Goal: Task Accomplishment & Management: Manage account settings

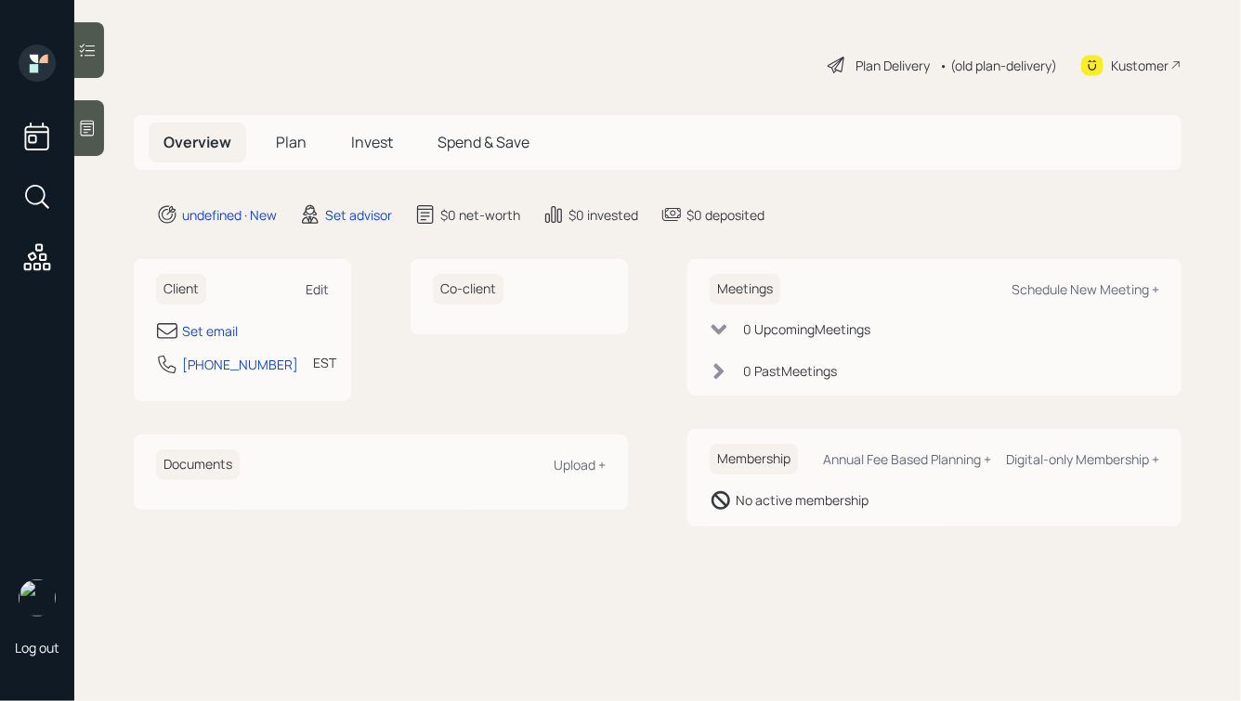
click at [320, 291] on div "Edit" at bounding box center [317, 289] width 23 height 18
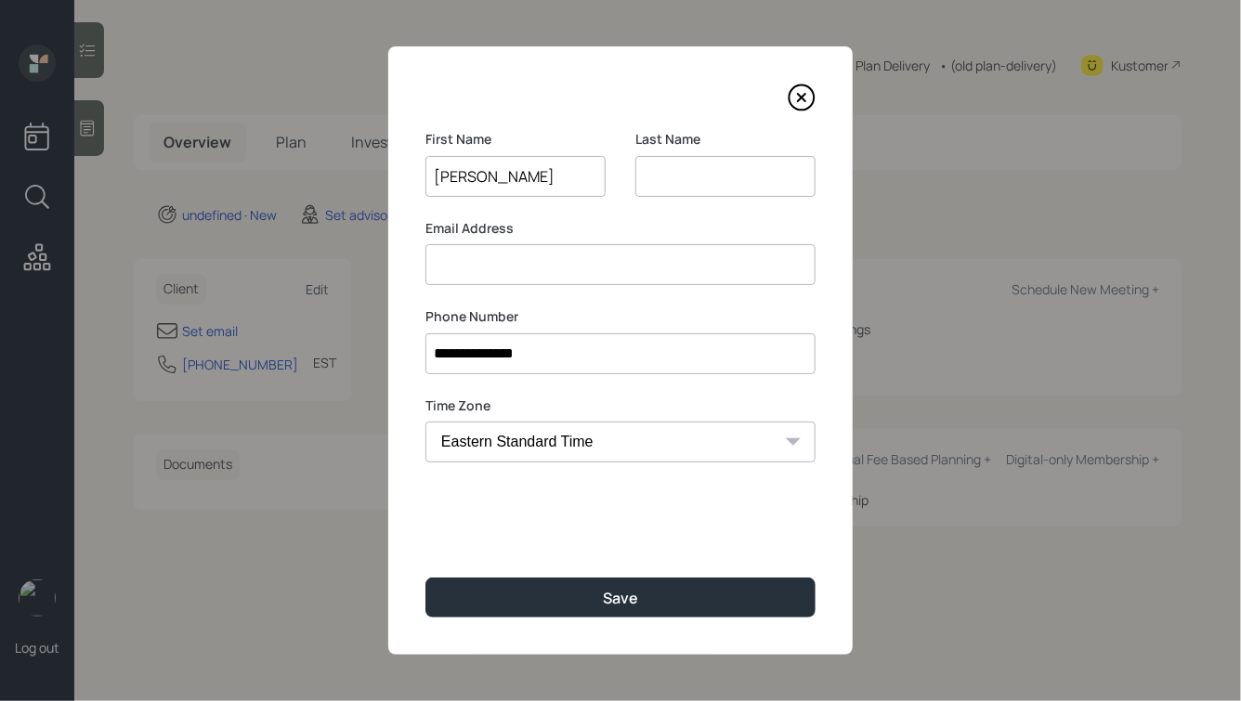
type input "Christopher"
type input "Todd"
click at [425, 578] on button "Save" at bounding box center [620, 598] width 390 height 40
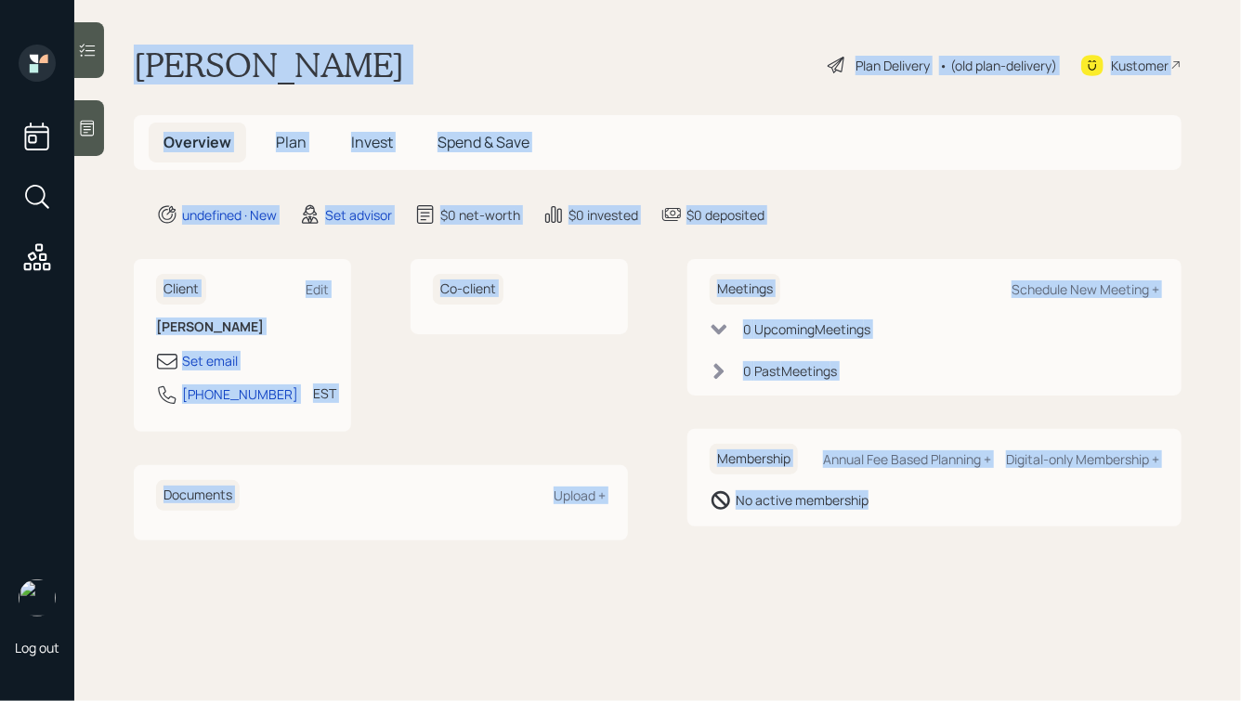
drag, startPoint x: 139, startPoint y: 58, endPoint x: 810, endPoint y: 682, distance: 916.0
click at [812, 682] on main "Christopher Todd Plan Delivery • (old plan-delivery) Kustomer Overview Plan Inv…" at bounding box center [657, 350] width 1166 height 701
click at [858, 645] on main "Christopher Todd Plan Delivery • (old plan-delivery) Kustomer Overview Plan Inv…" at bounding box center [657, 350] width 1166 height 701
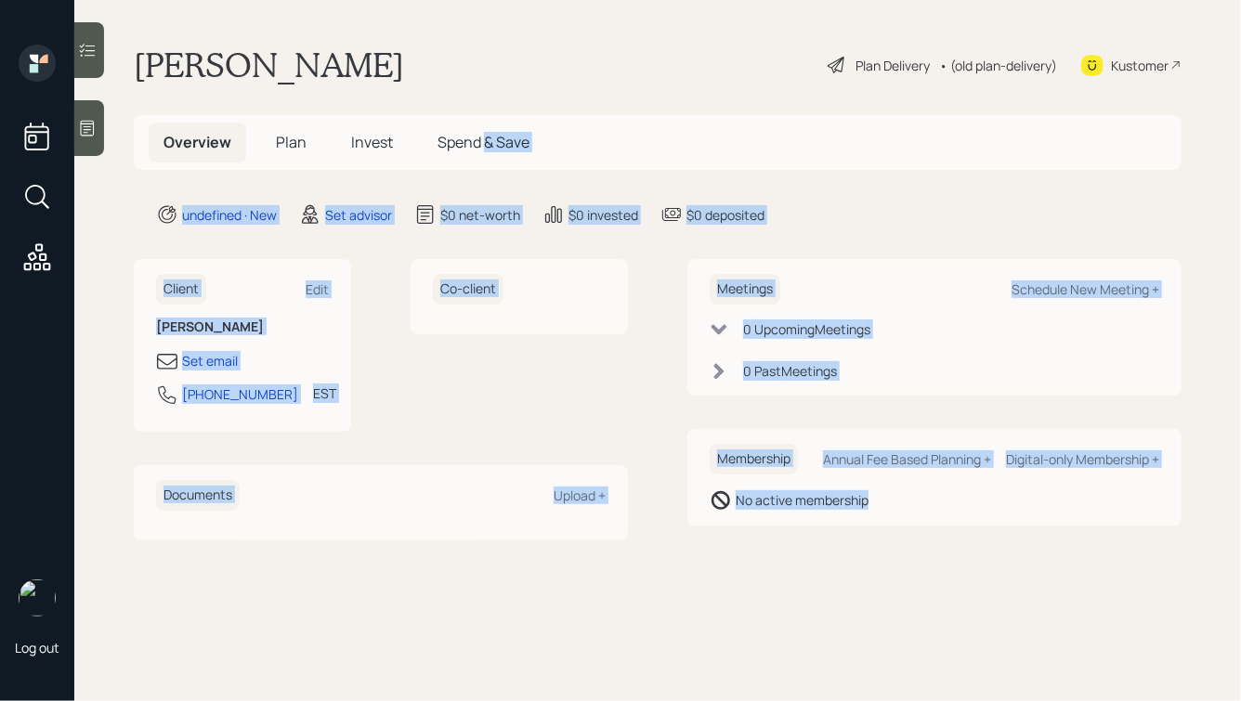
drag, startPoint x: 967, startPoint y: 588, endPoint x: 476, endPoint y: 130, distance: 670.9
click at [476, 130] on main "Christopher Todd Plan Delivery • (old plan-delivery) Kustomer Overview Plan Inv…" at bounding box center [657, 350] width 1166 height 701
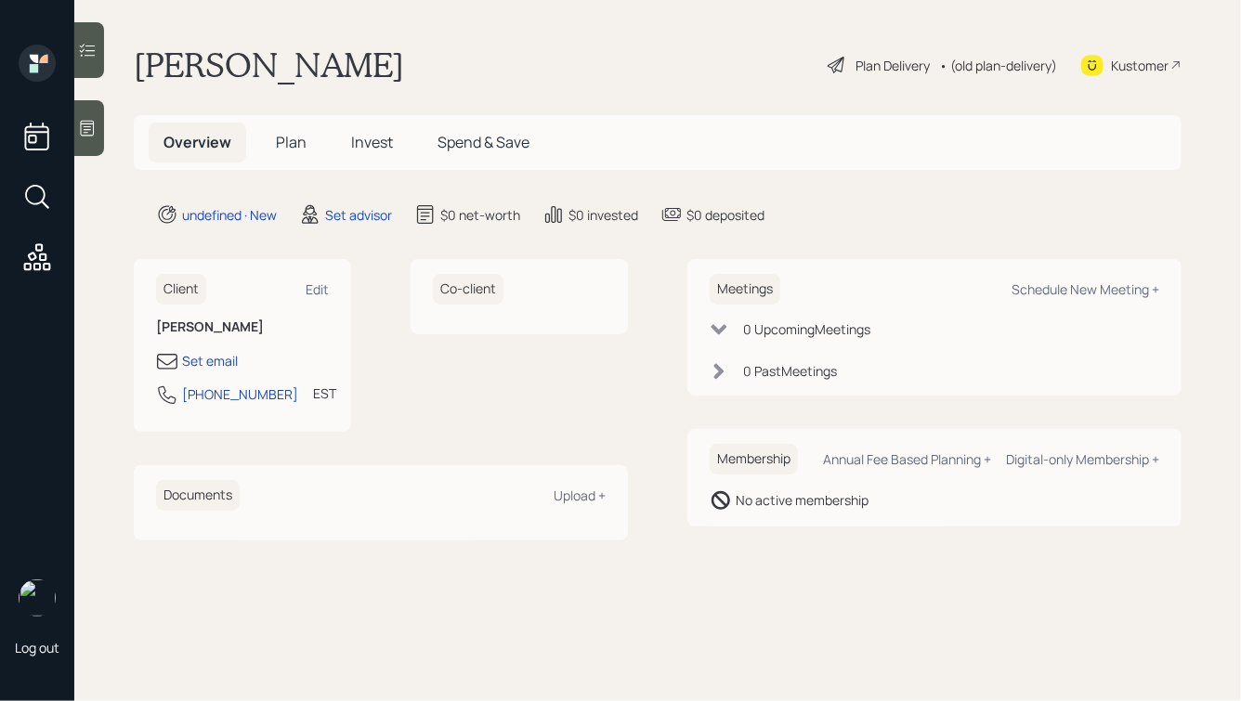
click at [378, 71] on h1 "Christopher Todd" at bounding box center [269, 65] width 270 height 41
click at [88, 126] on icon at bounding box center [88, 129] width 14 height 16
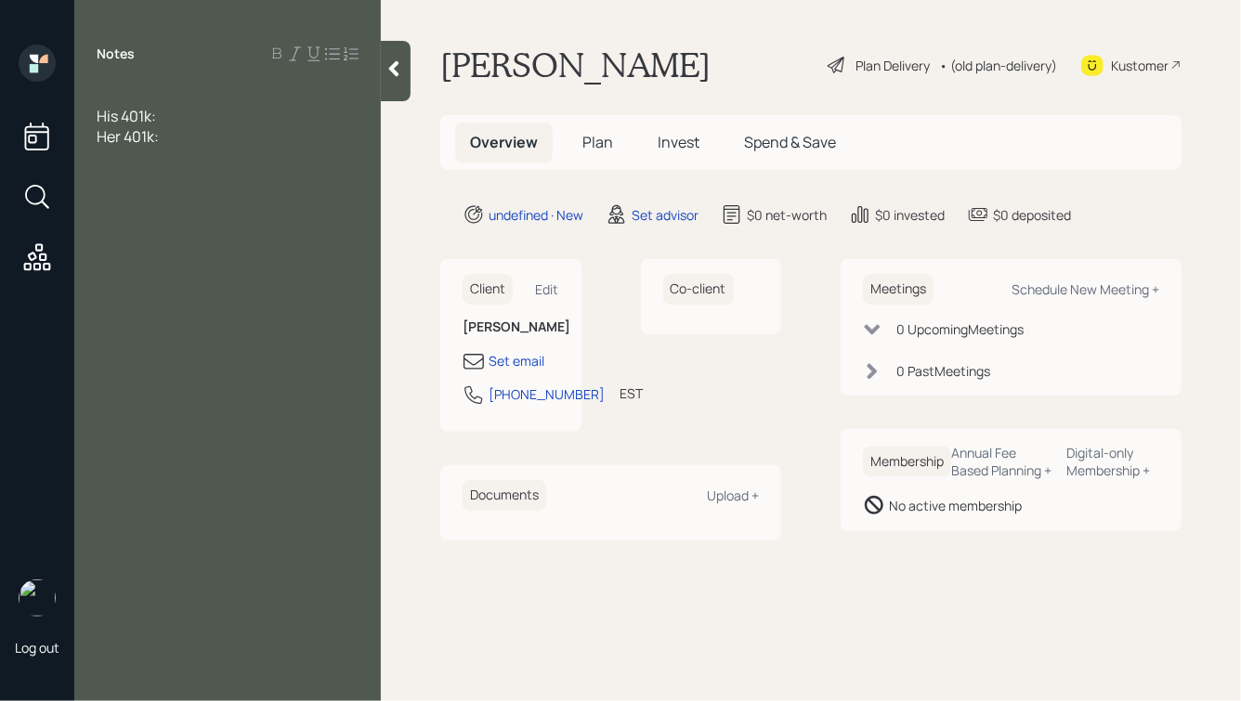
click at [120, 93] on div at bounding box center [228, 95] width 262 height 20
click at [176, 158] on div "His 401k:" at bounding box center [228, 157] width 262 height 20
click at [122, 140] on div at bounding box center [228, 136] width 262 height 20
click at [144, 140] on div at bounding box center [228, 136] width 262 height 20
click at [202, 160] on div "His old 401k:" at bounding box center [228, 157] width 262 height 20
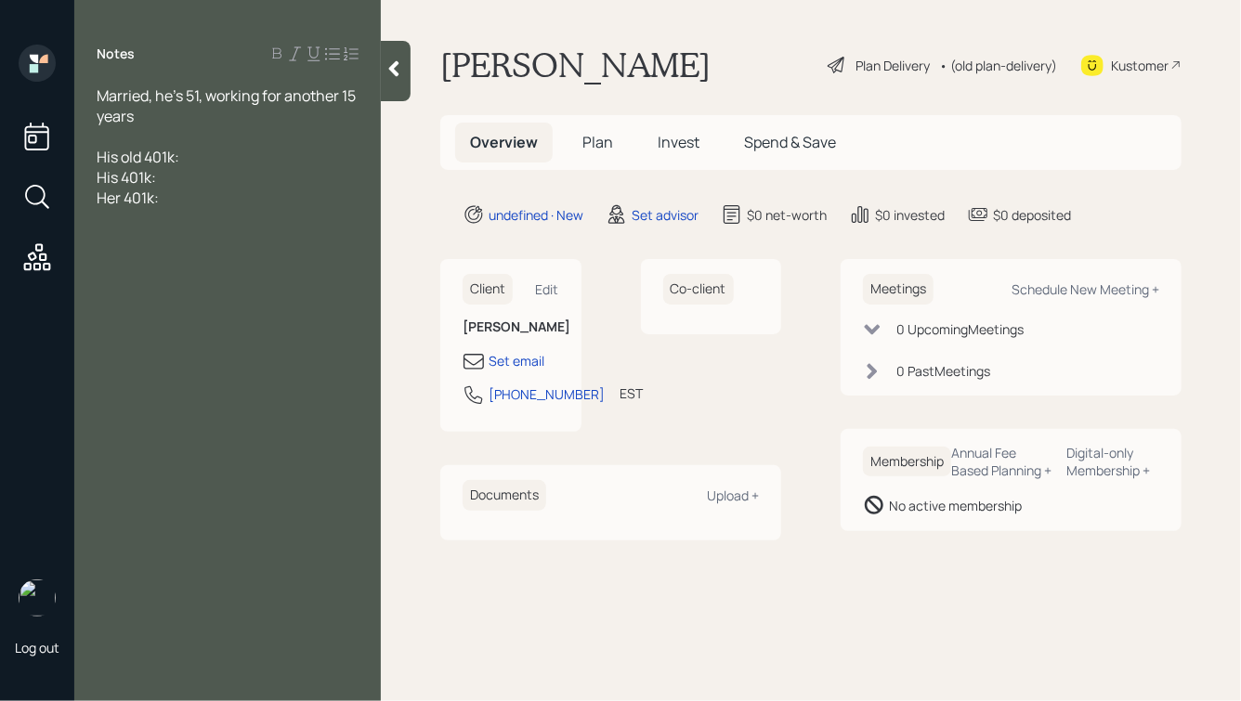
click at [176, 156] on span "His old 401k:" at bounding box center [138, 157] width 83 height 20
click at [201, 151] on div "His old 401k:" at bounding box center [228, 157] width 262 height 20
click at [235, 159] on div "His old 401k:" at bounding box center [228, 157] width 262 height 20
click at [152, 120] on div "Married, he's 51, working for another 15 years" at bounding box center [228, 105] width 262 height 41
click at [136, 123] on div "Married, he's 51, working for another 15 years" at bounding box center [228, 105] width 262 height 41
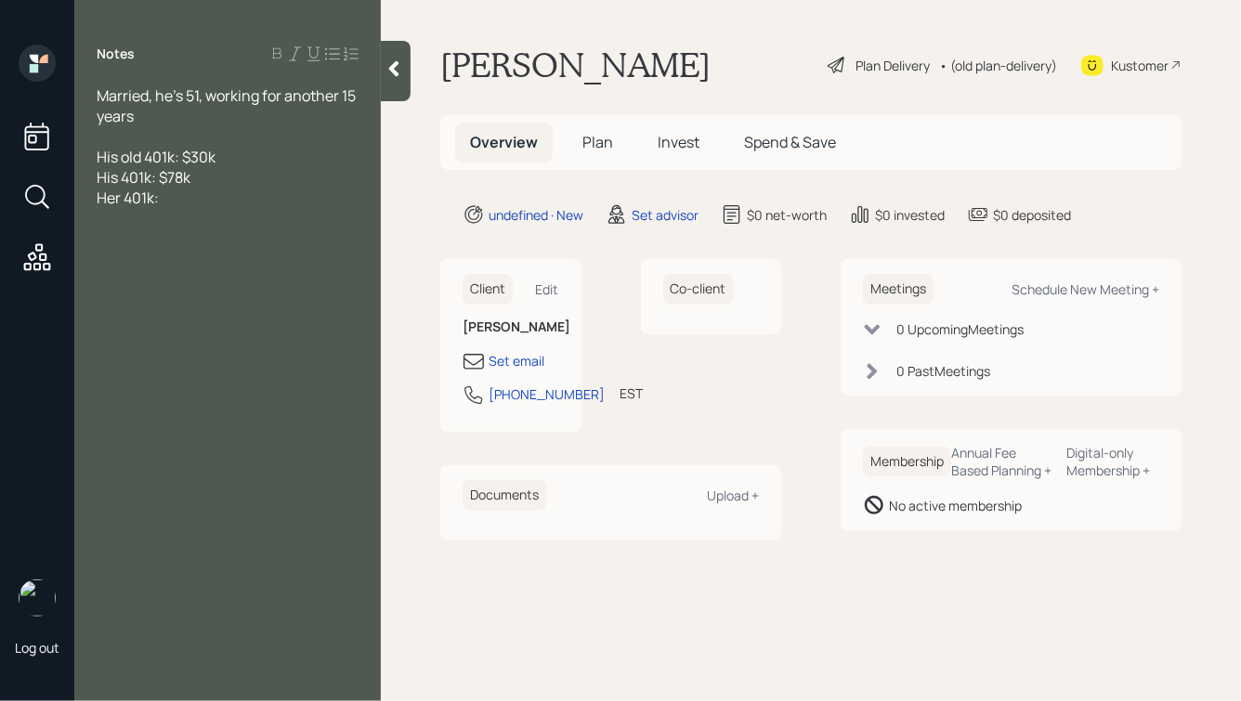
click at [129, 134] on div at bounding box center [228, 136] width 262 height 20
click at [124, 178] on div at bounding box center [228, 177] width 262 height 20
click at [168, 264] on div "Her 401k:" at bounding box center [228, 259] width 262 height 20
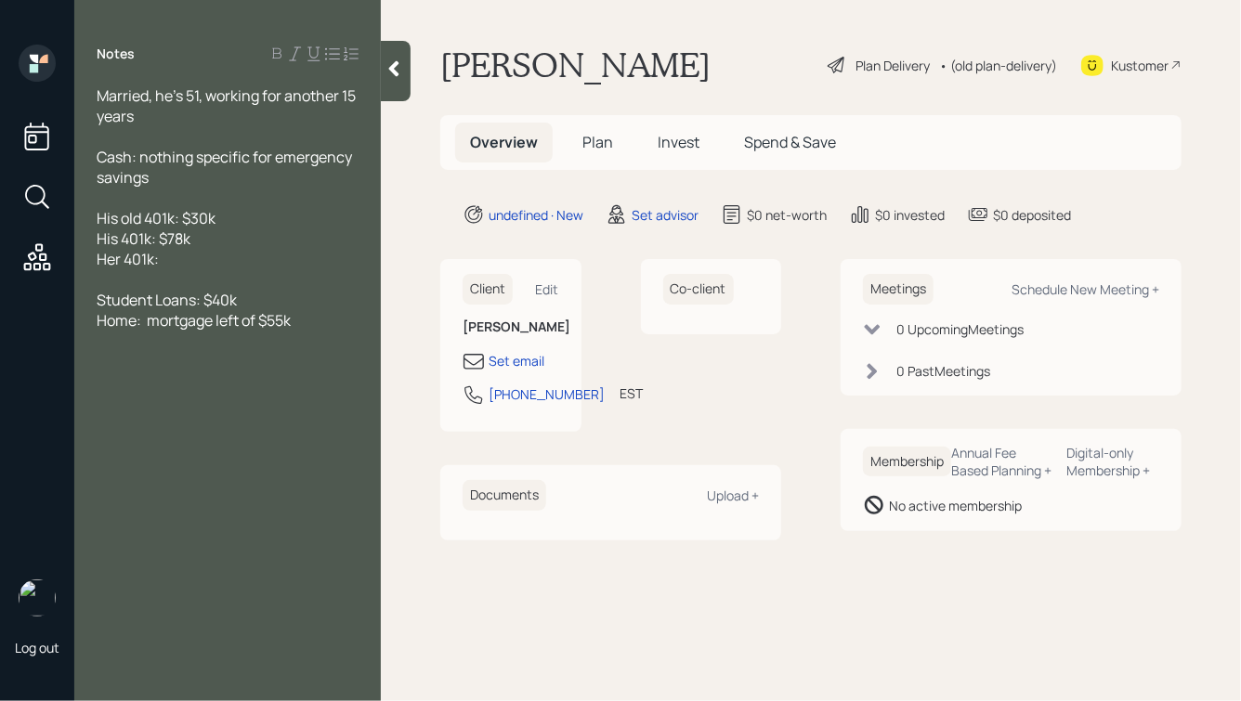
click at [281, 303] on div "Student Loans: $40k" at bounding box center [228, 300] width 262 height 20
click at [244, 223] on div "His old 401k: $30k" at bounding box center [228, 218] width 262 height 20
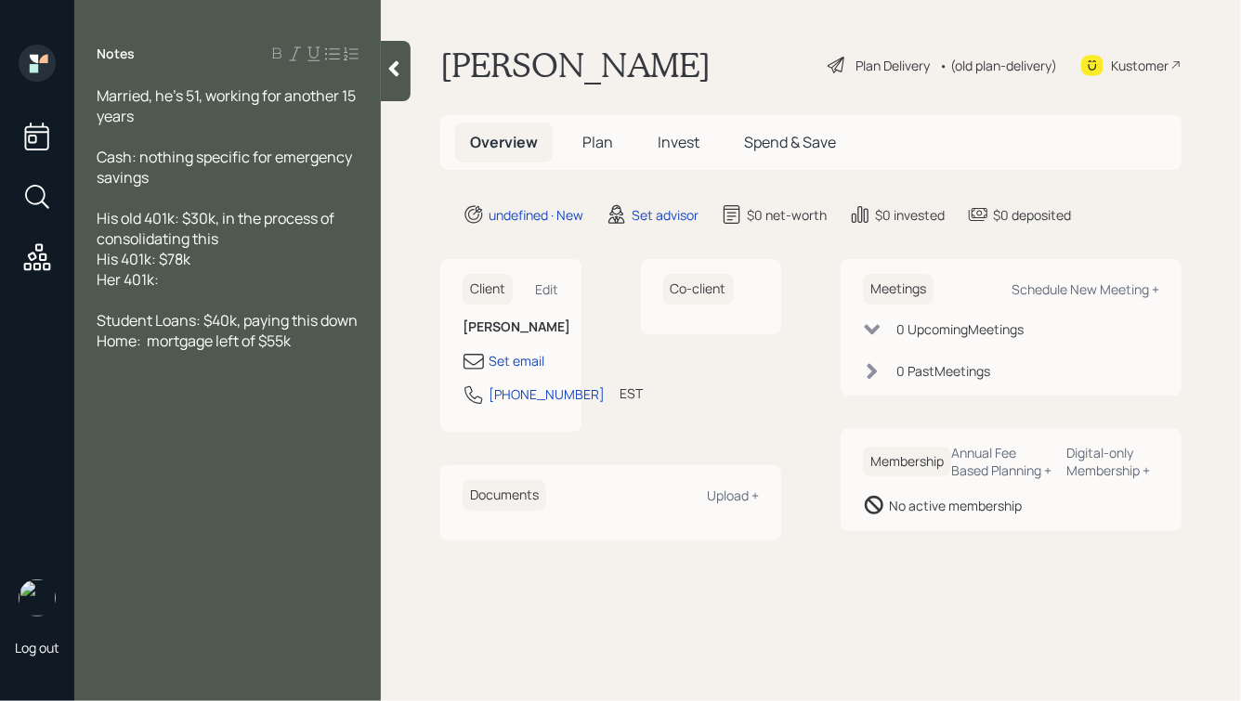
click at [391, 69] on icon at bounding box center [394, 69] width 10 height 16
